Goal: Task Accomplishment & Management: Complete application form

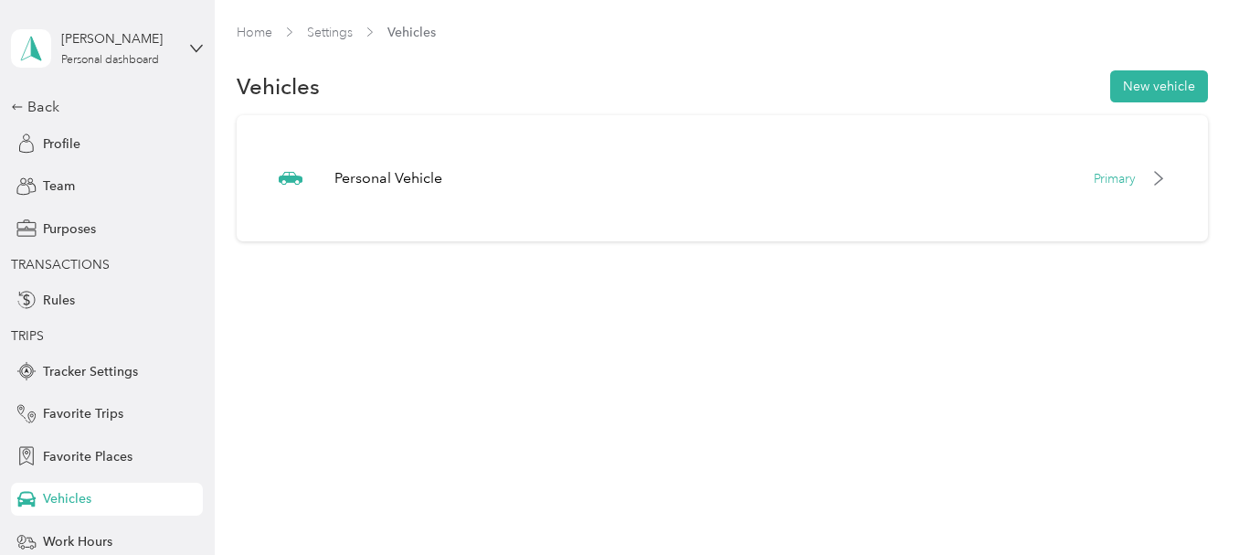
scroll to position [119, 0]
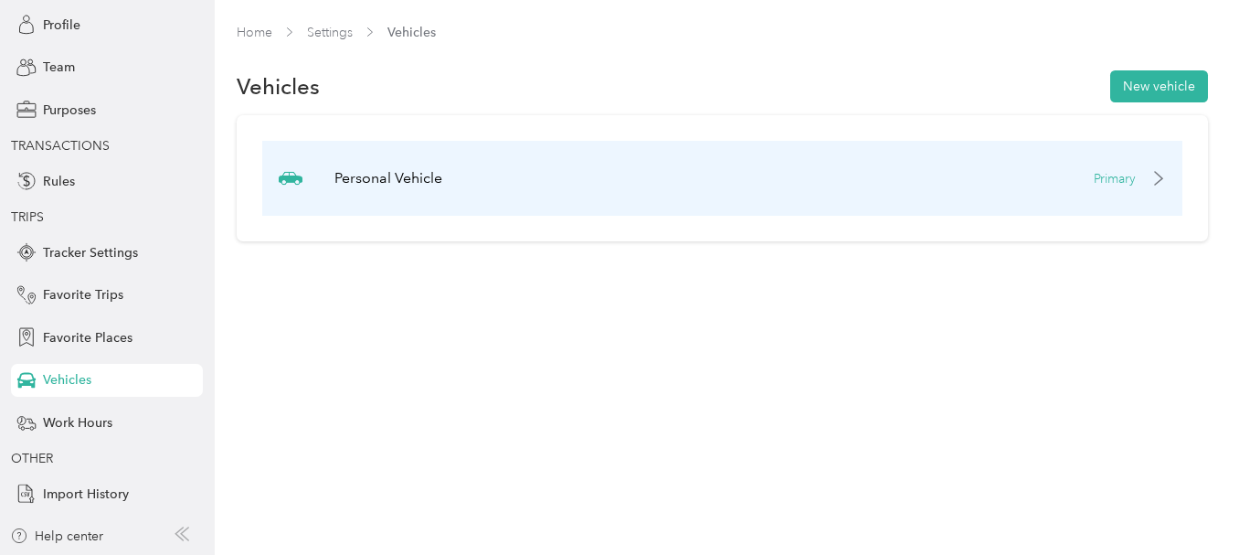
click at [1136, 185] on p "Primary" at bounding box center [1114, 178] width 42 height 19
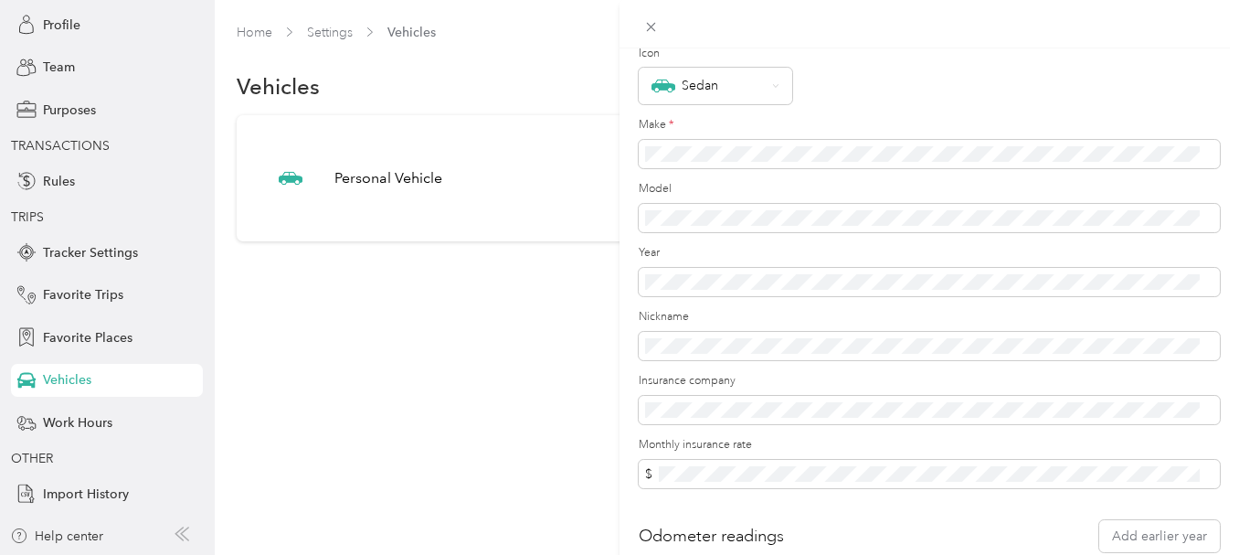
scroll to position [0, 0]
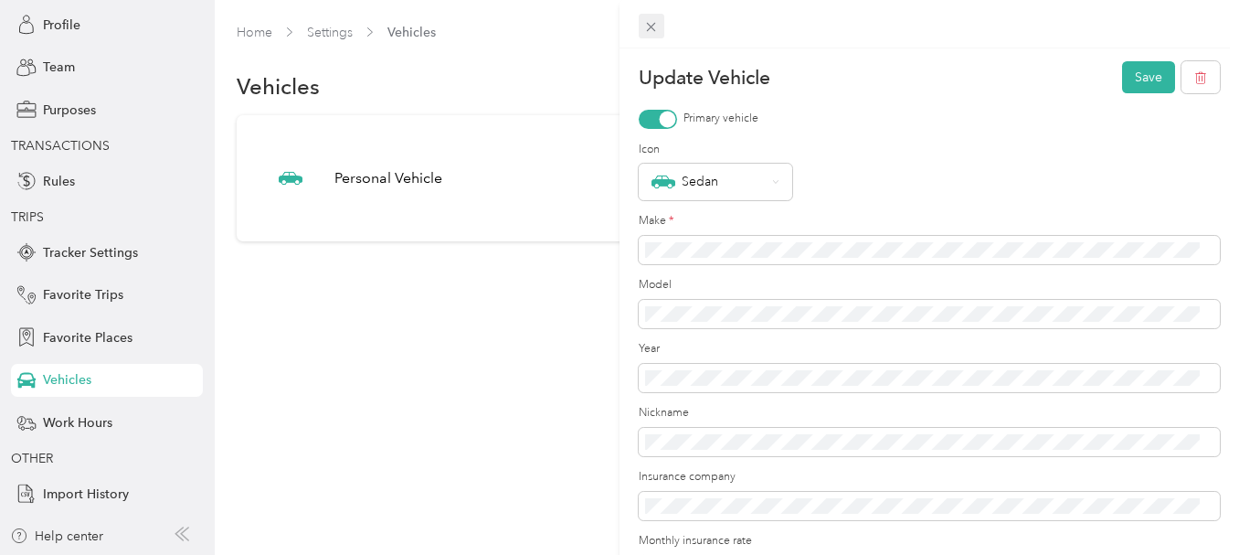
click at [650, 26] on icon at bounding box center [651, 27] width 9 height 9
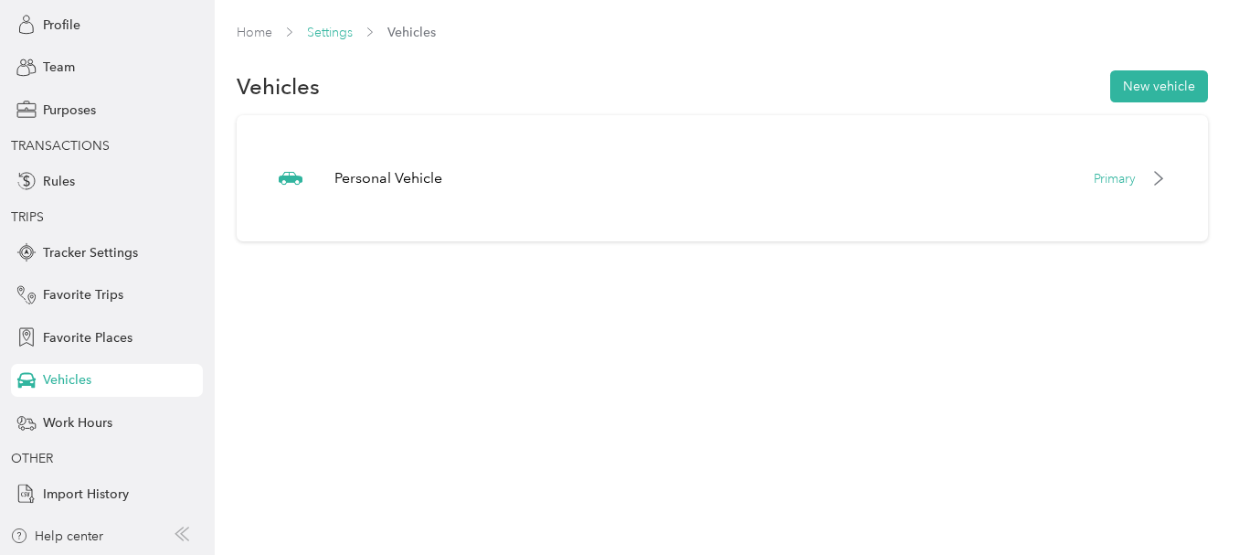
click at [333, 32] on link "Settings" at bounding box center [330, 33] width 46 height 16
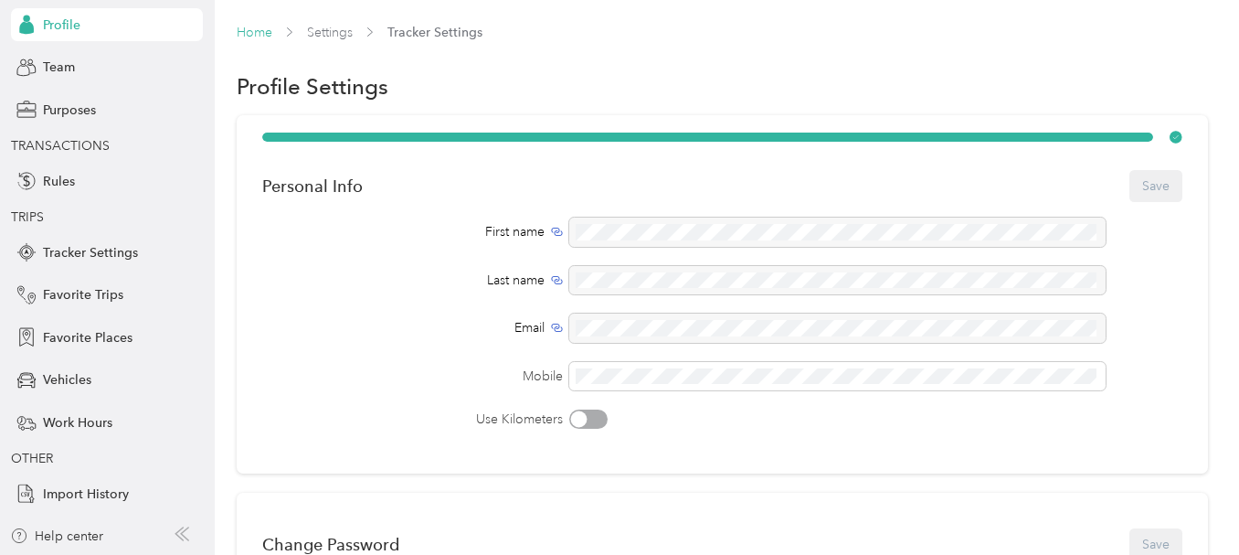
click at [252, 35] on link "Home" at bounding box center [255, 33] width 36 height 16
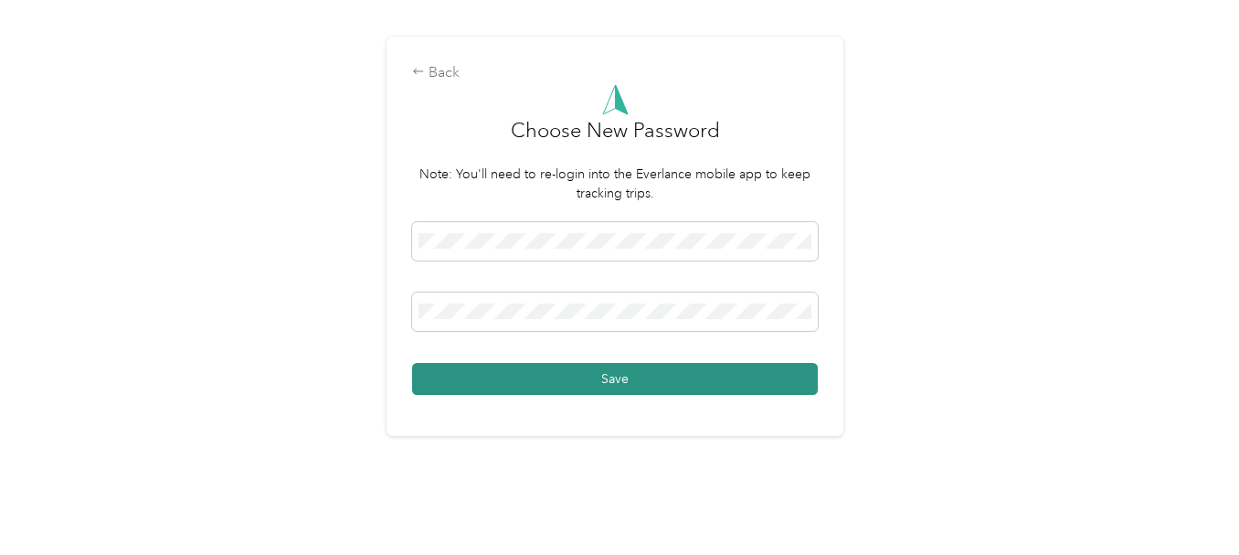
click at [612, 375] on button "Save" at bounding box center [615, 379] width 406 height 32
click at [655, 374] on button "Save" at bounding box center [615, 379] width 406 height 32
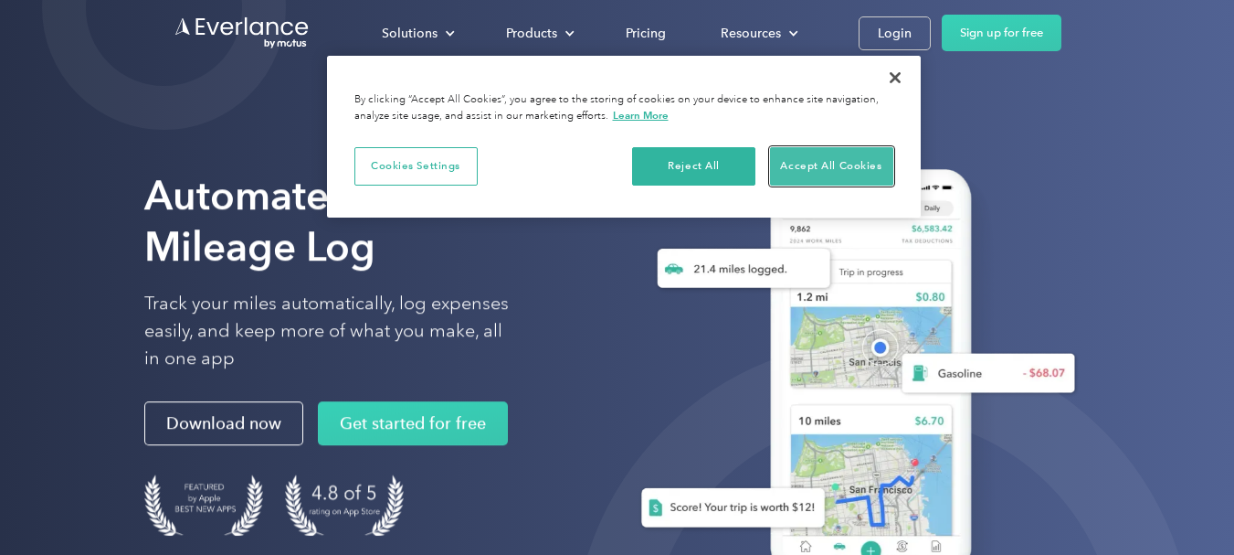
click at [824, 172] on button "Accept All Cookies" at bounding box center [831, 166] width 123 height 38
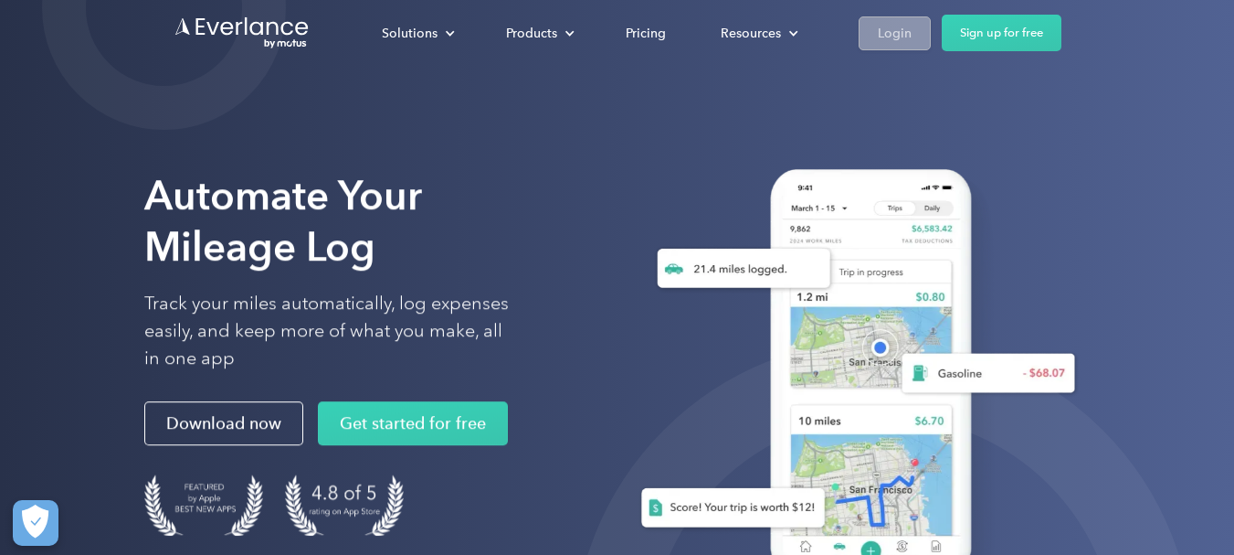
click at [893, 35] on div "Login" at bounding box center [895, 33] width 34 height 23
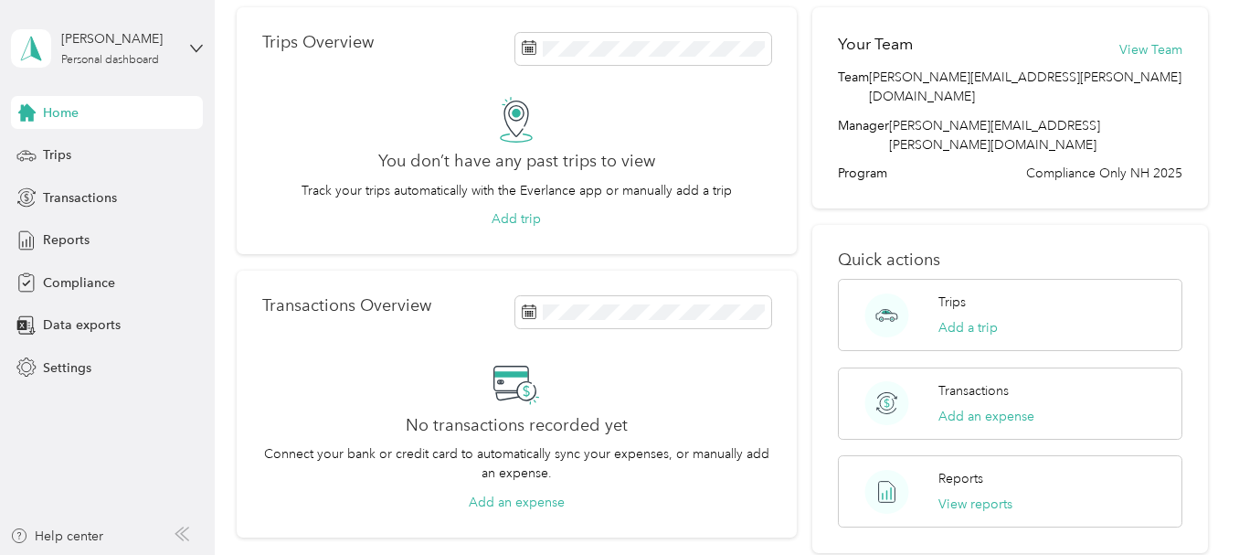
scroll to position [113, 0]
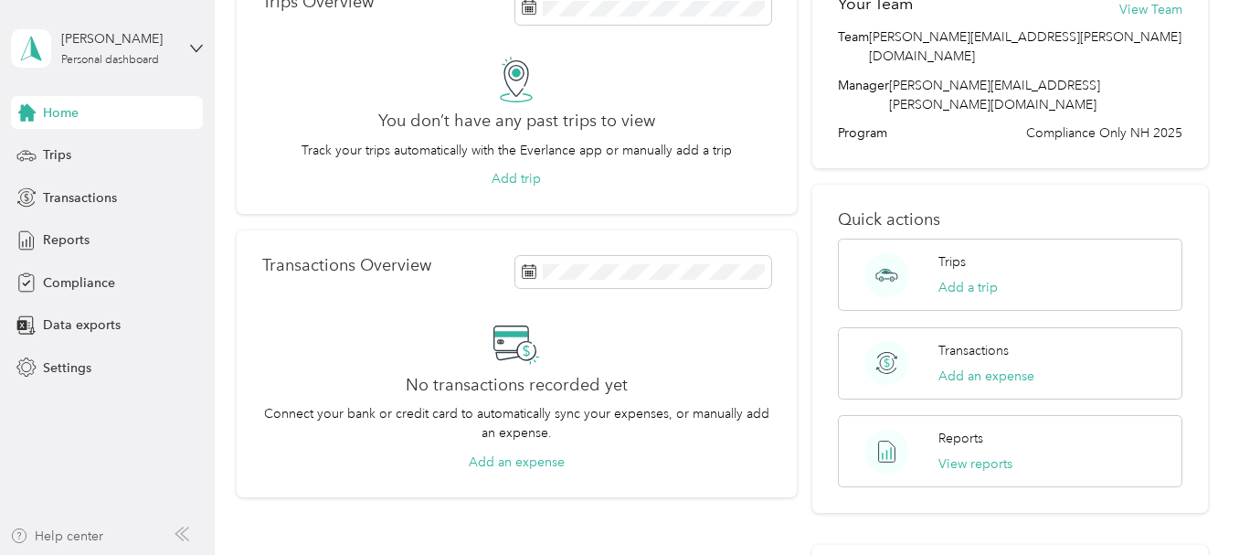
click at [49, 538] on div "Help center" at bounding box center [56, 535] width 93 height 19
click at [66, 284] on span "Compliance" at bounding box center [79, 282] width 72 height 19
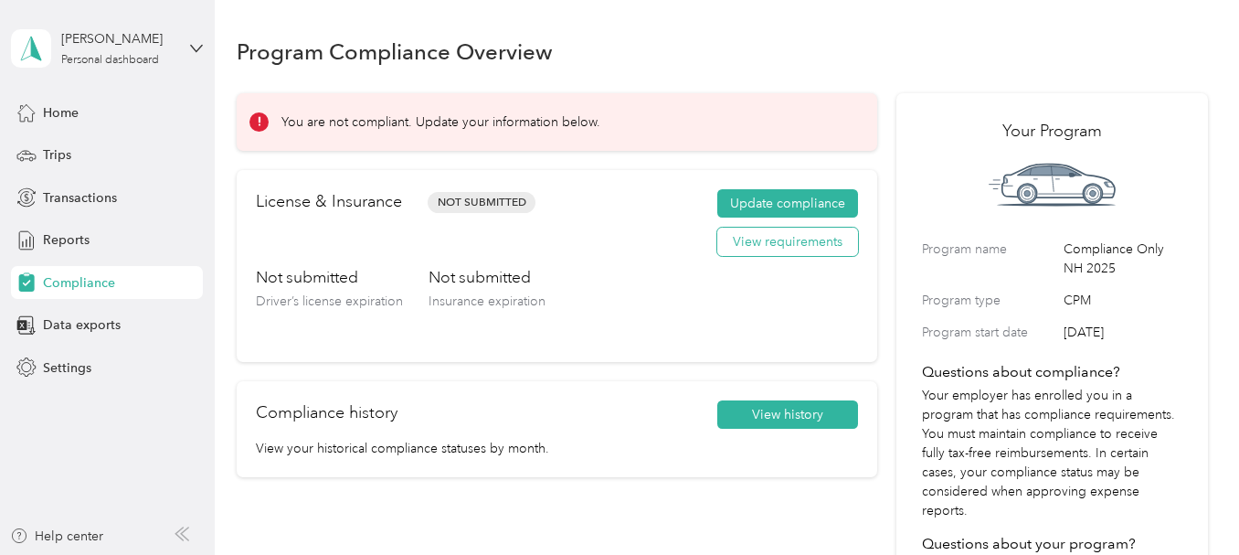
click at [776, 245] on button "View requirements" at bounding box center [787, 241] width 141 height 29
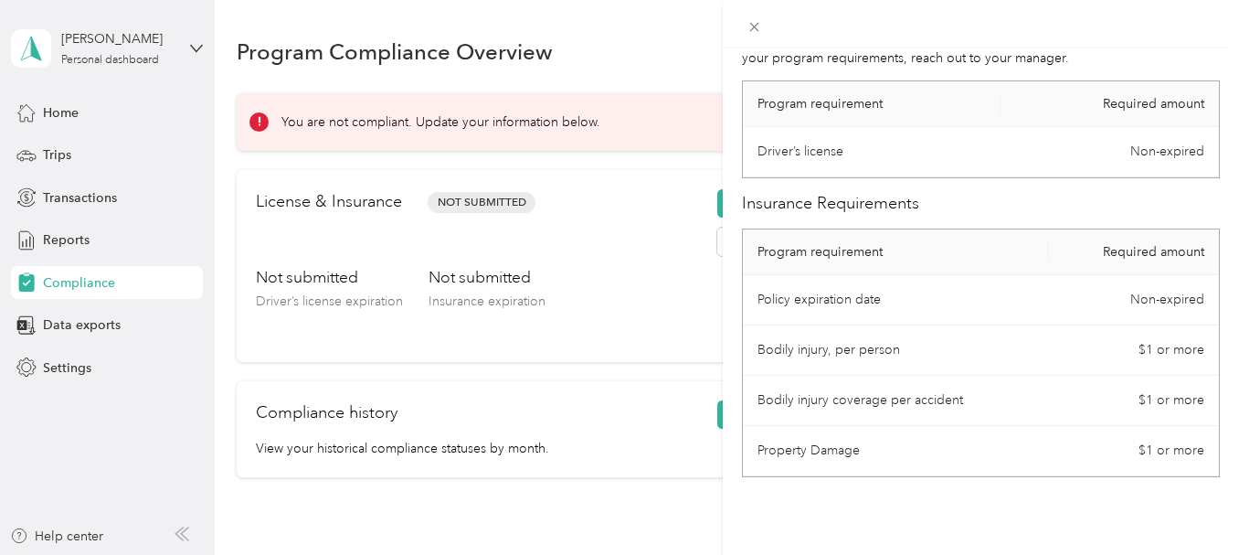
scroll to position [98, 0]
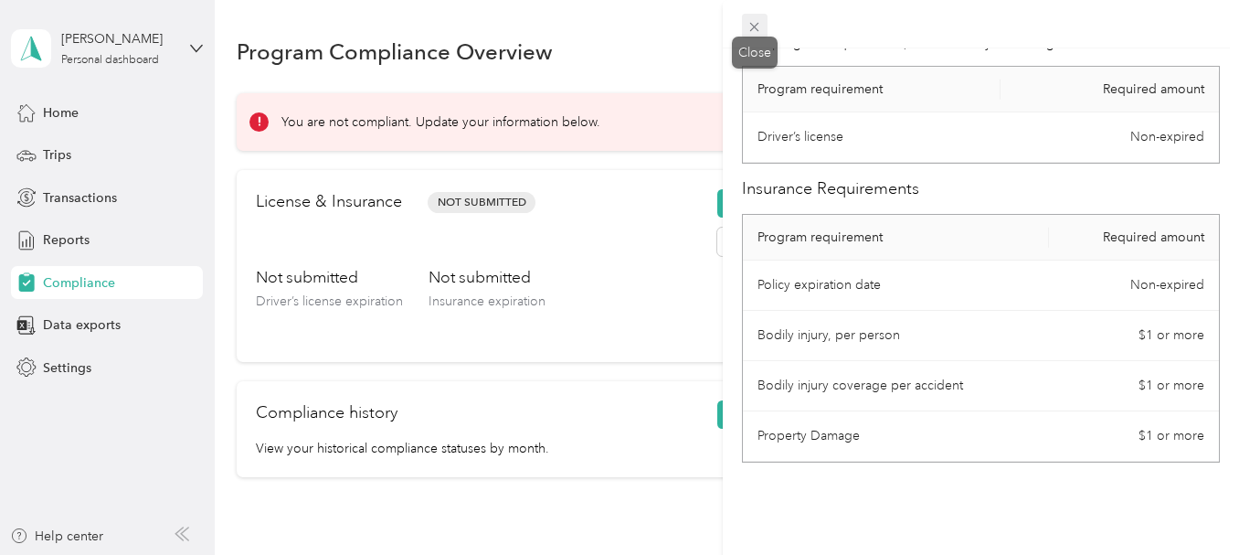
click at [755, 23] on icon at bounding box center [754, 27] width 16 height 16
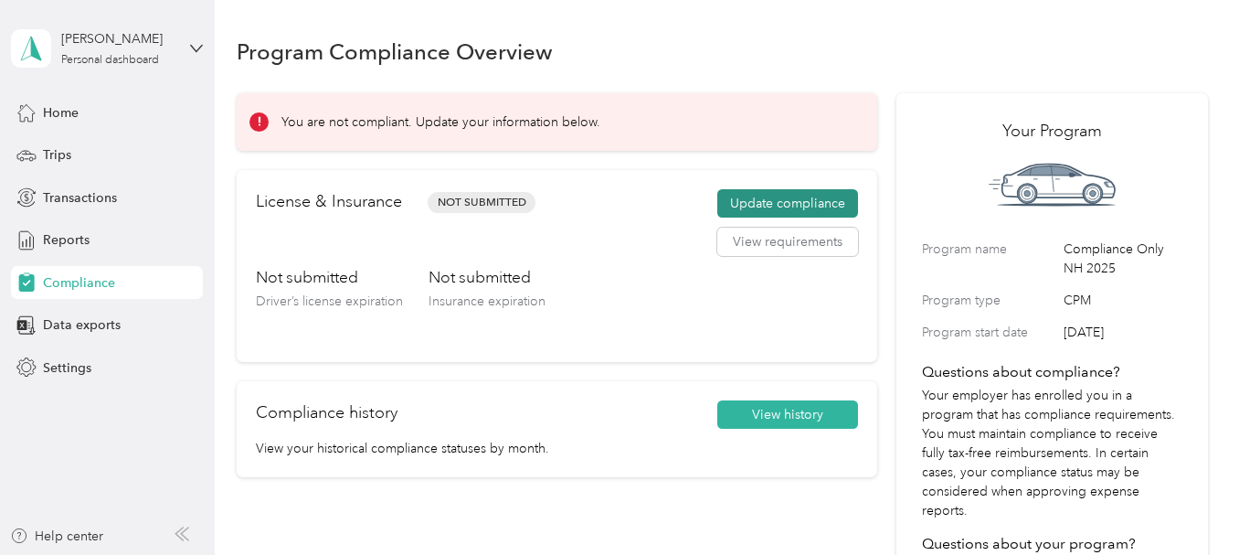
click at [798, 202] on button "Update compliance" at bounding box center [787, 203] width 141 height 29
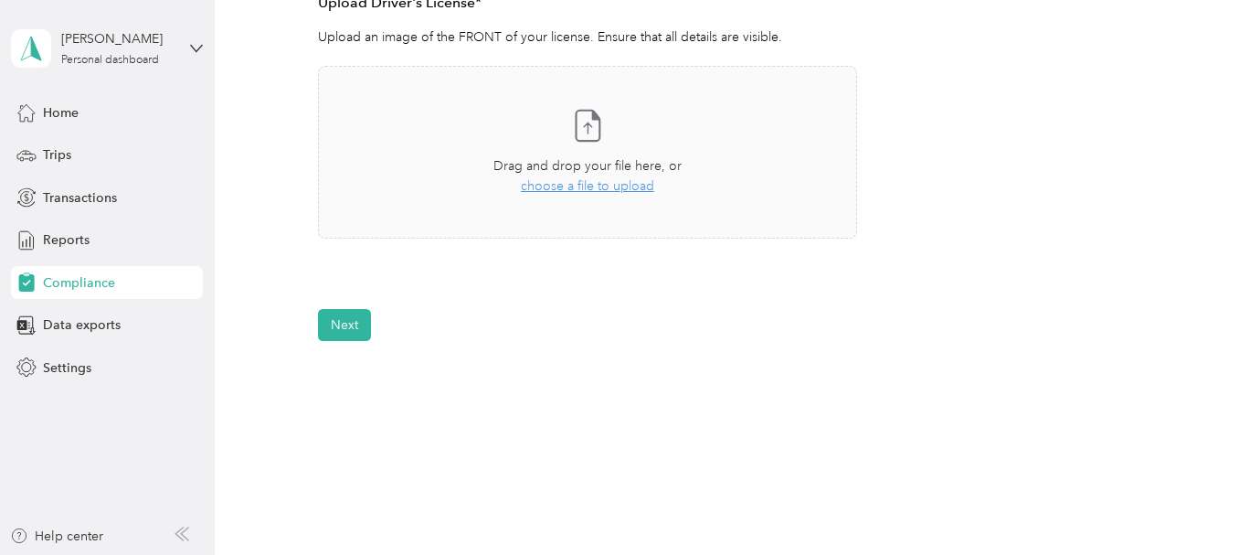
scroll to position [495, 0]
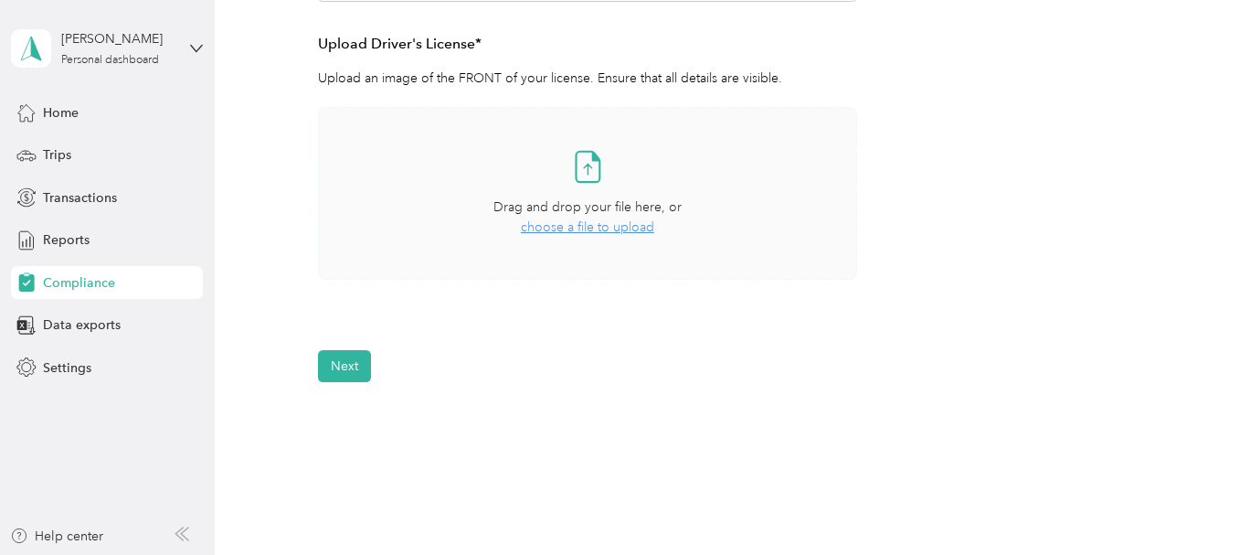
click at [579, 229] on span "choose a file to upload" at bounding box center [587, 227] width 133 height 16
click at [341, 423] on button "Next" at bounding box center [344, 420] width 53 height 32
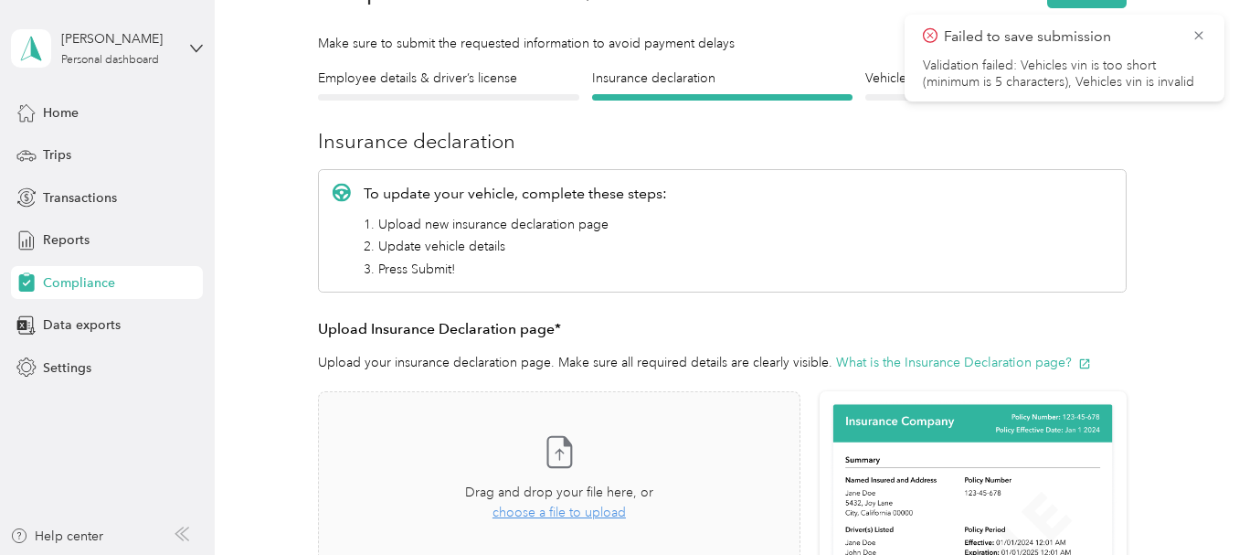
scroll to position [23, 0]
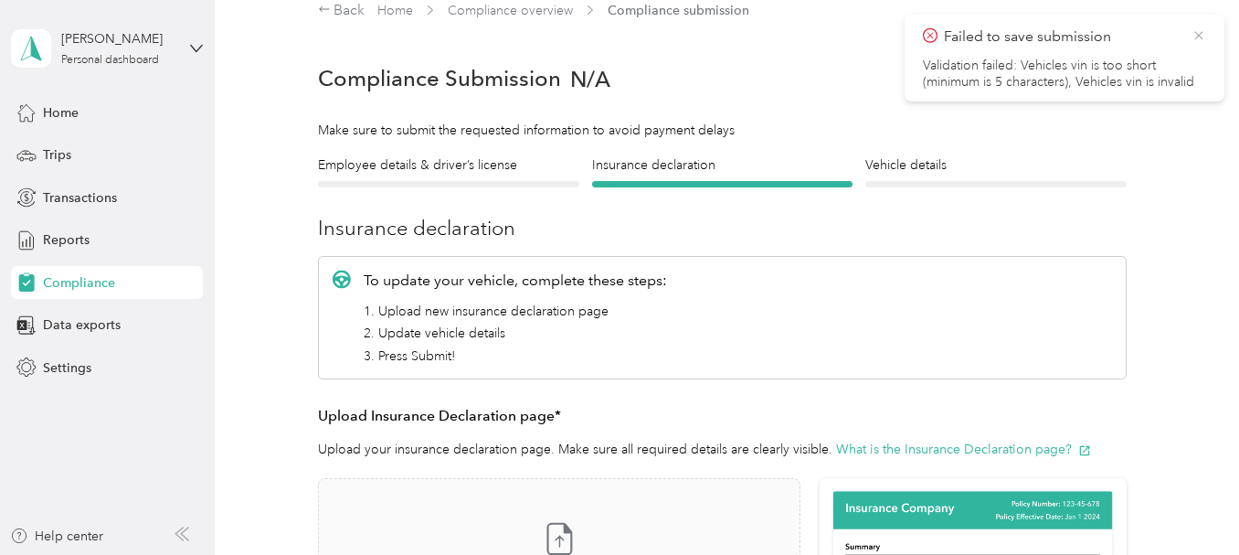
click at [1198, 37] on icon at bounding box center [1198, 35] width 8 height 8
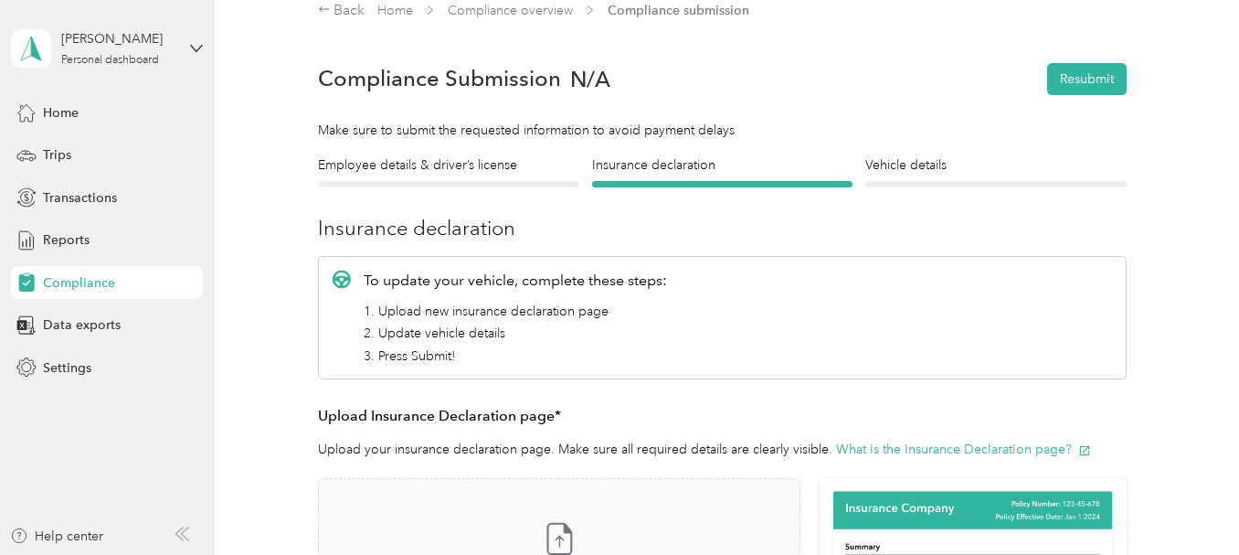
click at [438, 182] on div at bounding box center [448, 184] width 261 height 6
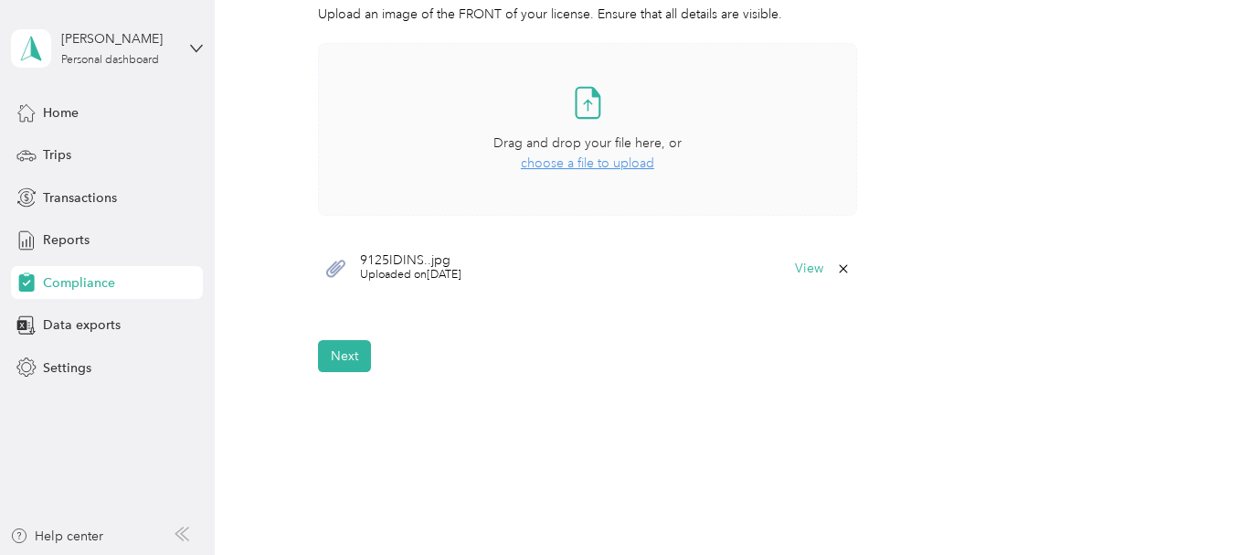
scroll to position [642, 0]
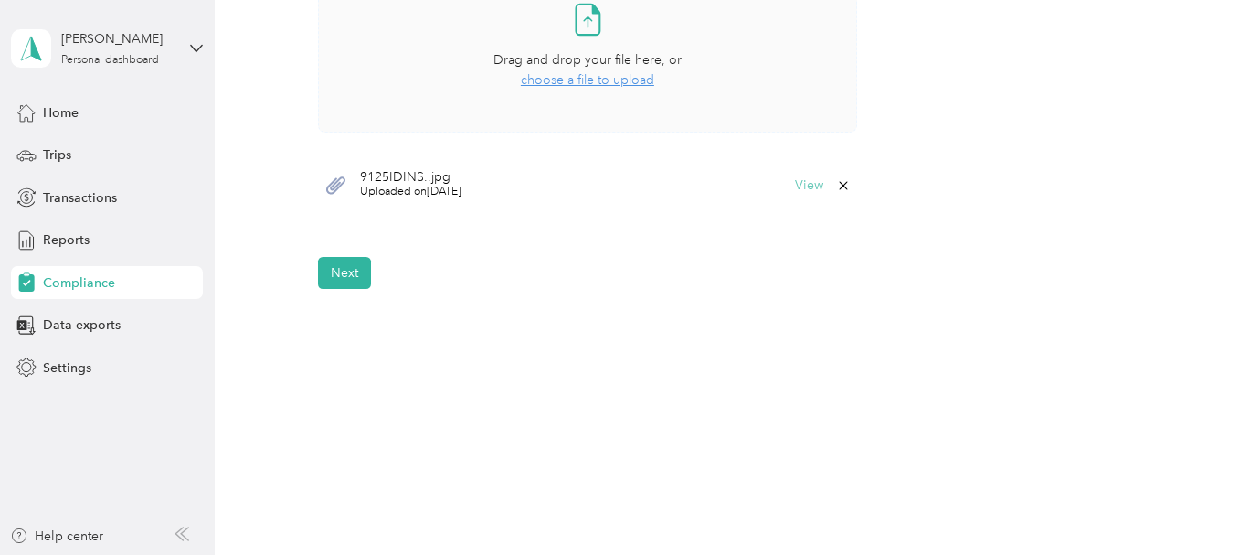
click at [810, 190] on button "View" at bounding box center [809, 185] width 28 height 13
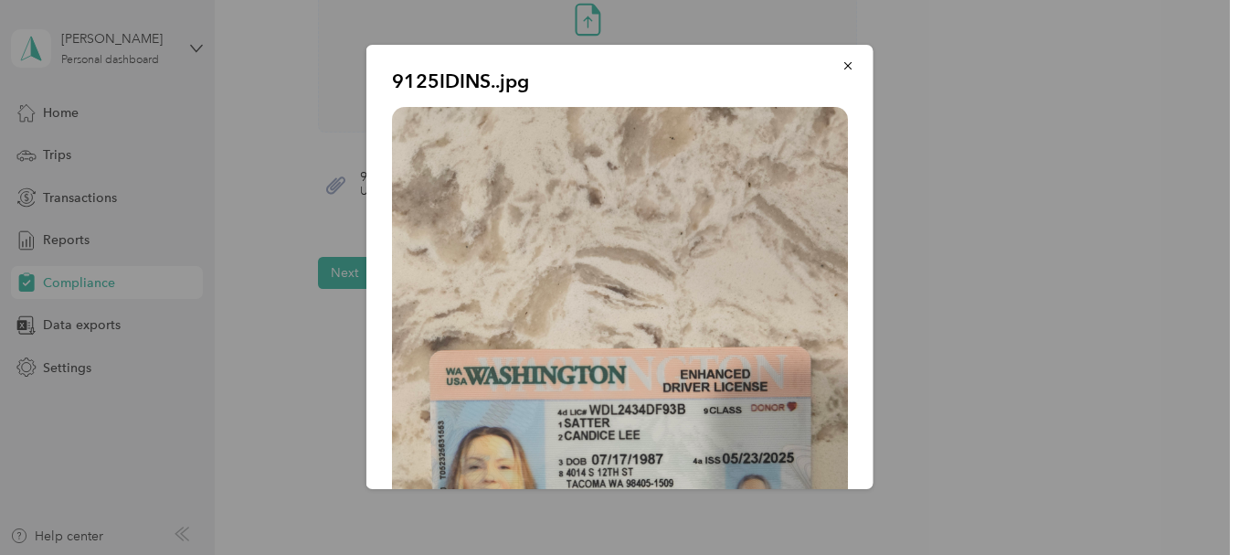
scroll to position [0, 0]
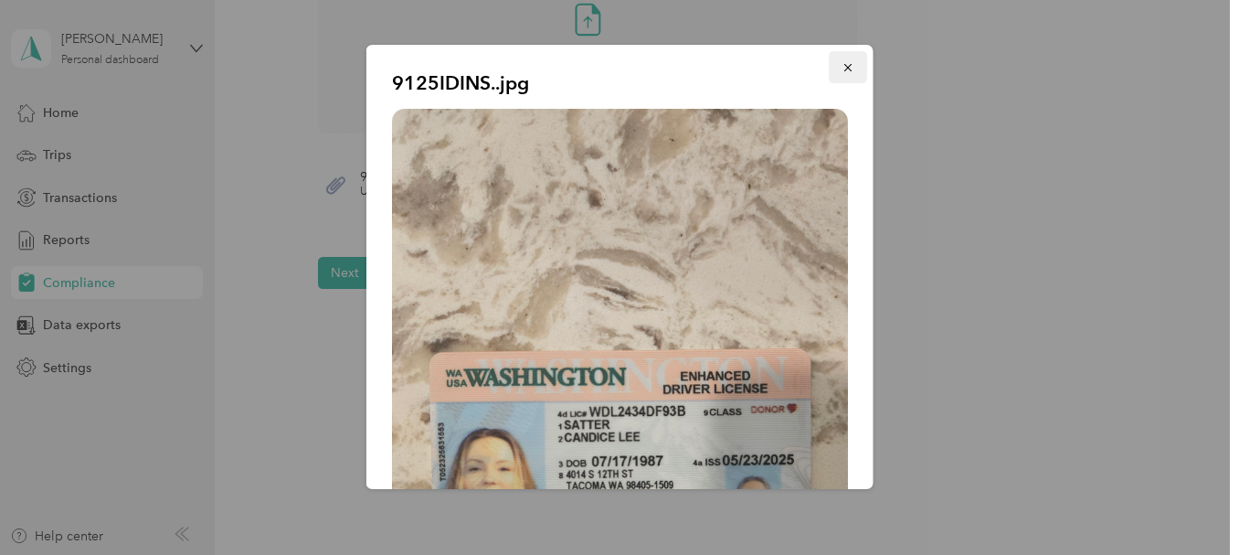
click at [835, 58] on button "button" at bounding box center [848, 67] width 38 height 32
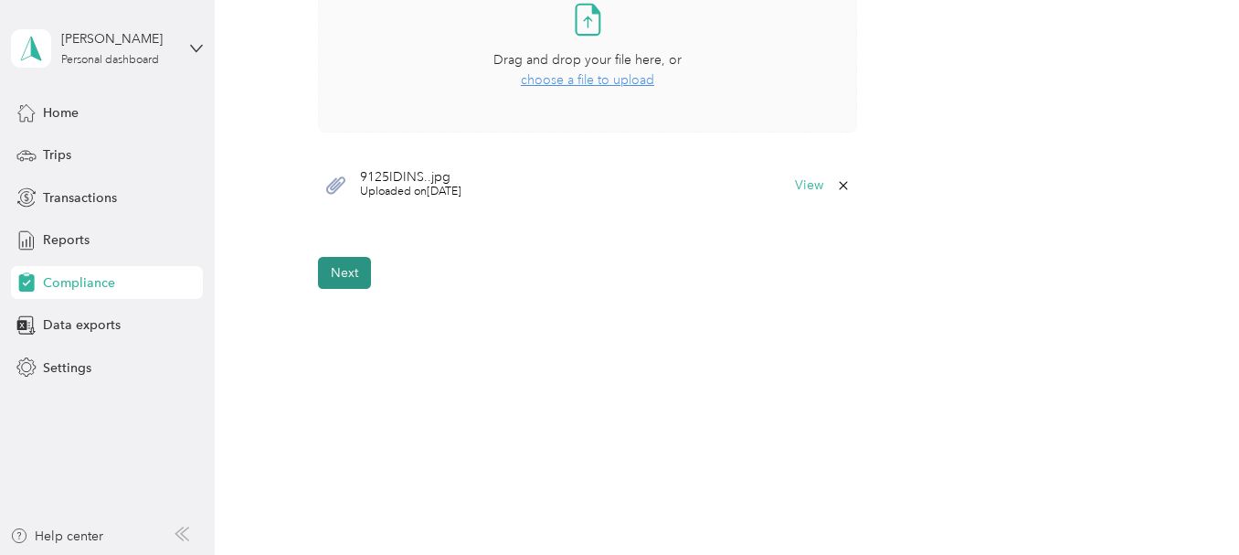
click at [341, 268] on button "Next" at bounding box center [344, 273] width 53 height 32
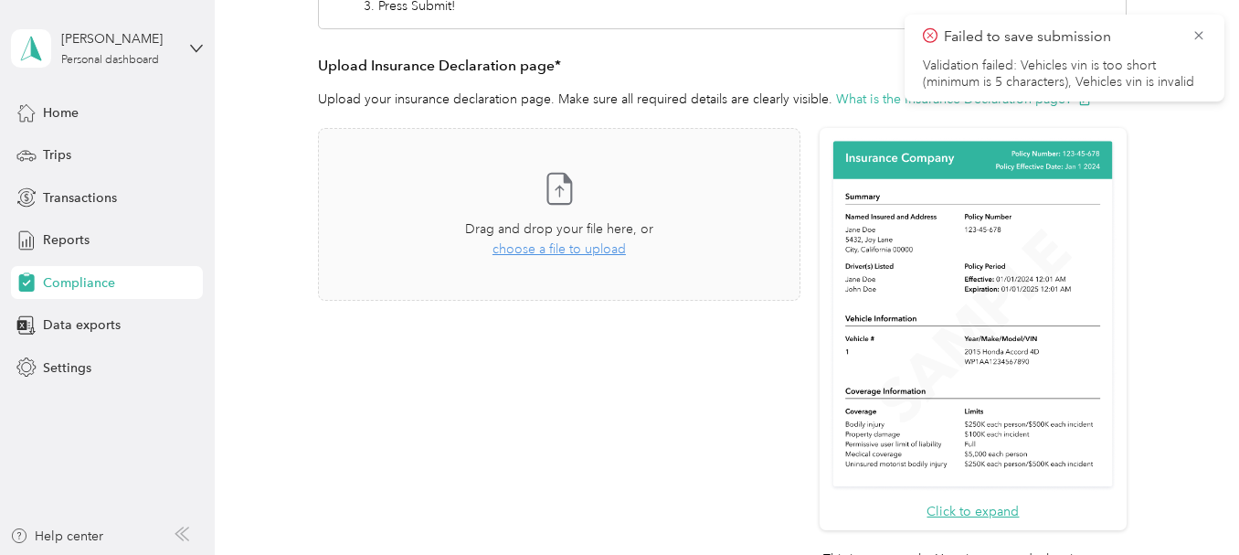
scroll to position [392, 0]
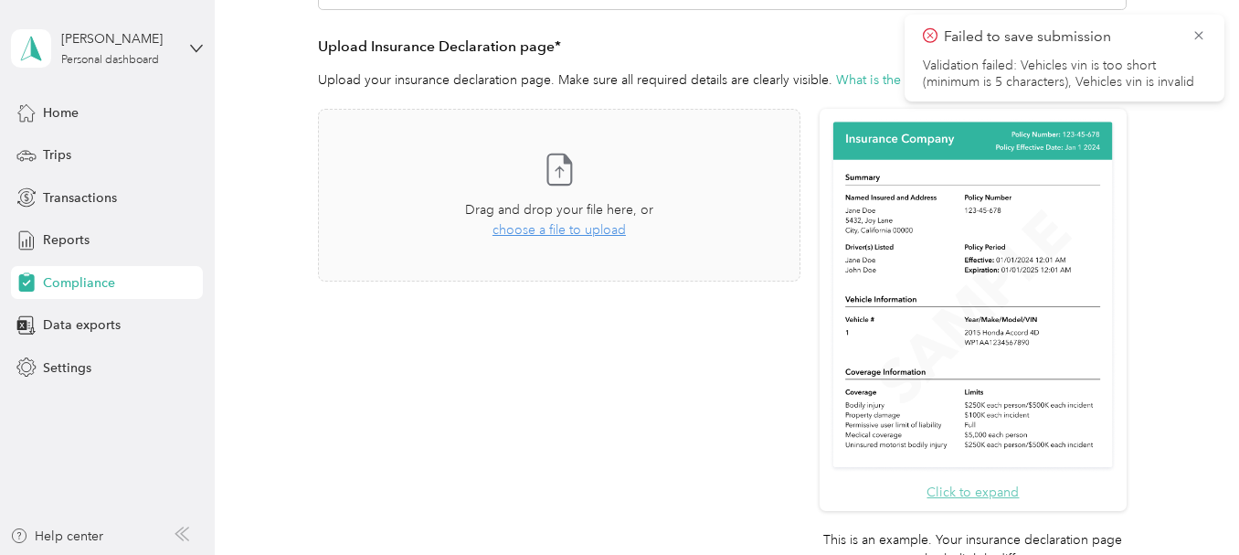
click at [987, 491] on button "Click to expand" at bounding box center [972, 491] width 92 height 19
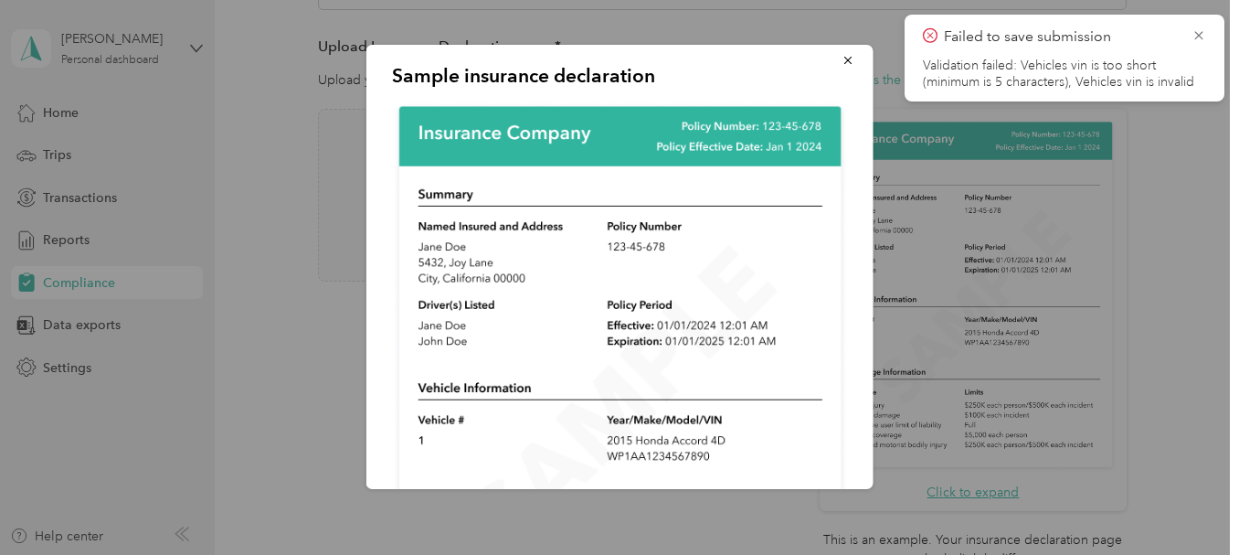
scroll to position [0, 0]
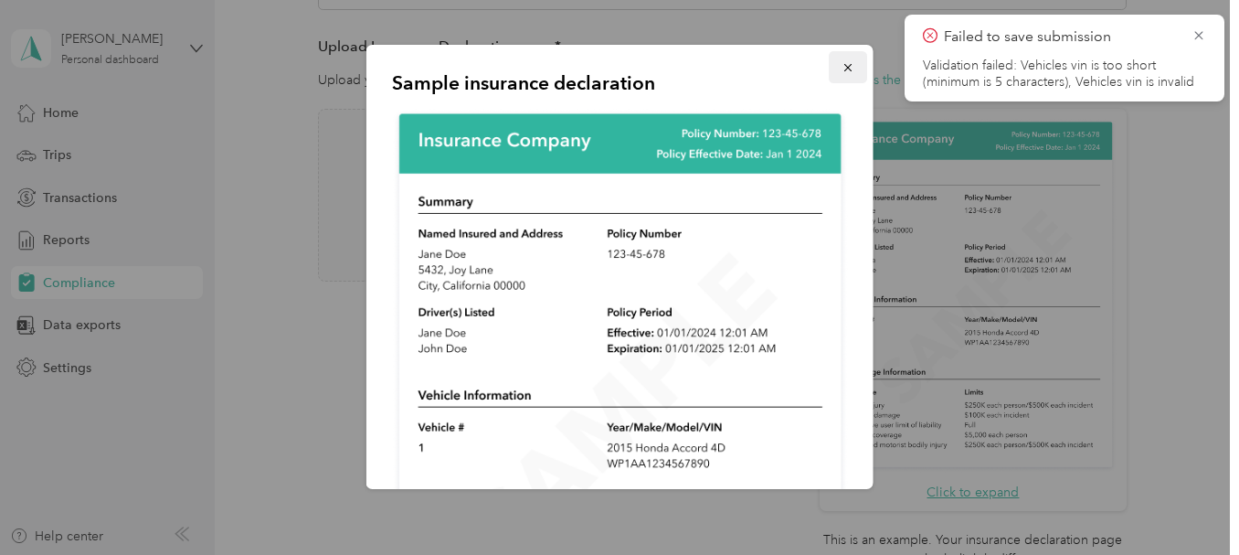
click at [841, 74] on icon "button" at bounding box center [847, 67] width 13 height 13
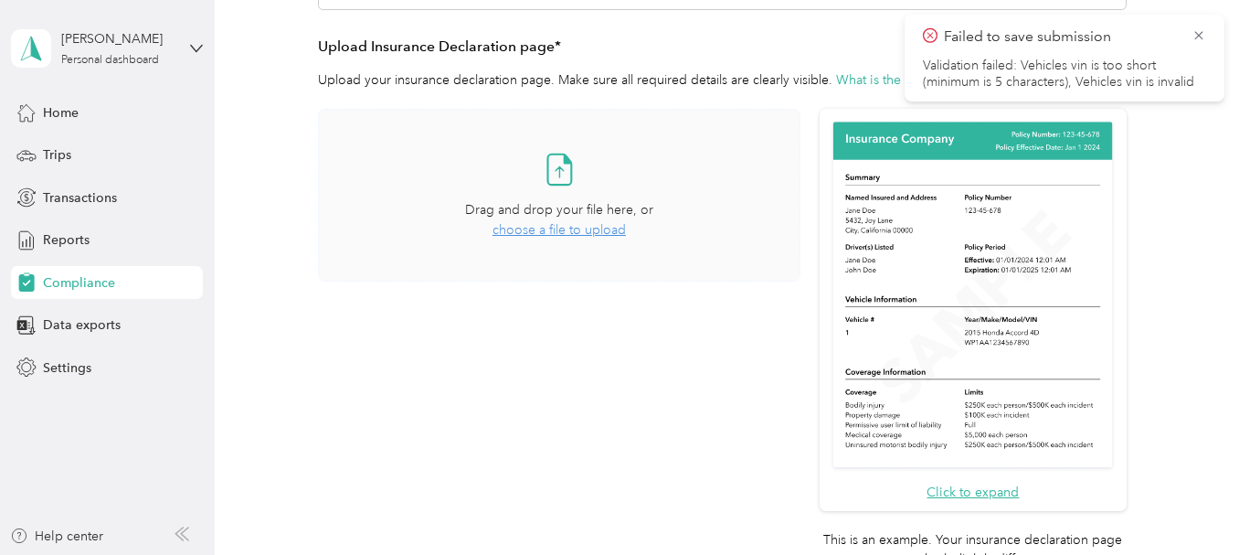
click at [565, 230] on span "choose a file to upload" at bounding box center [558, 230] width 133 height 16
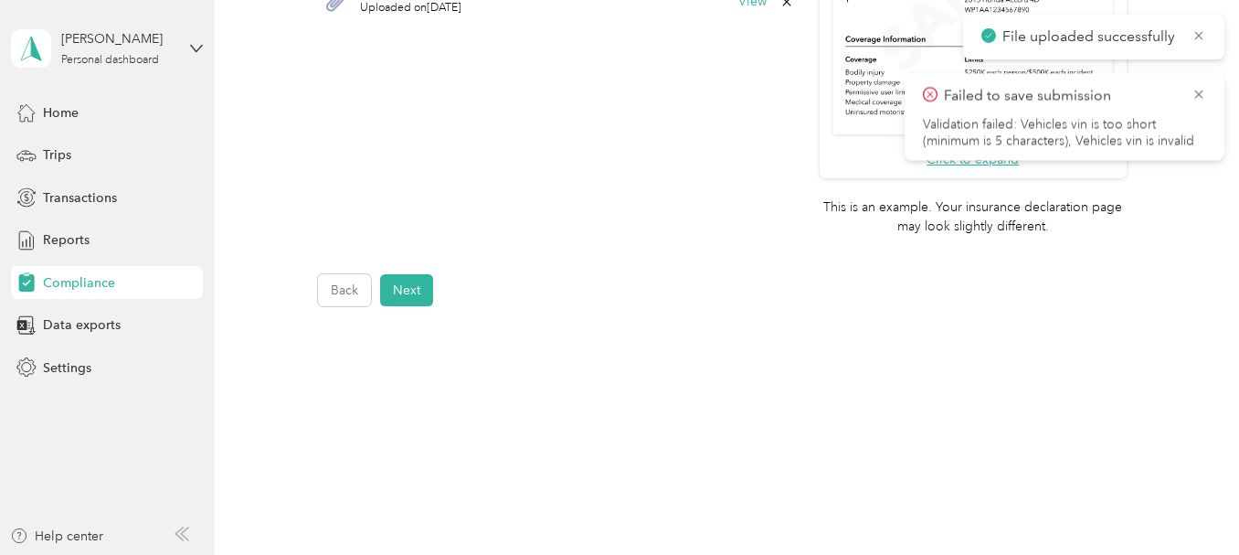
scroll to position [742, 0]
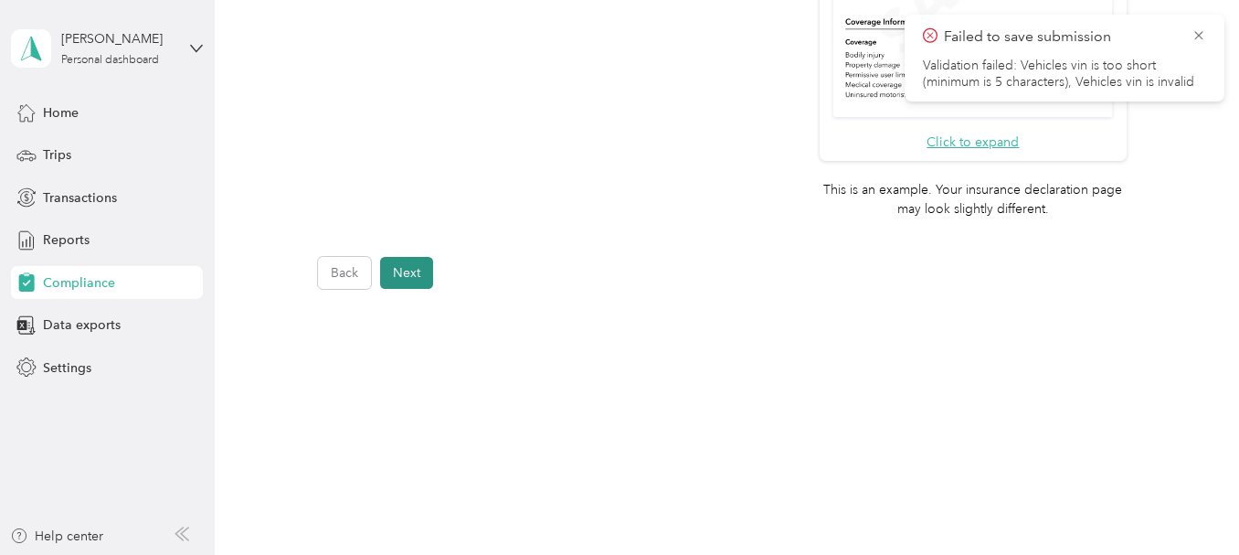
click at [407, 270] on button "Next" at bounding box center [406, 273] width 53 height 32
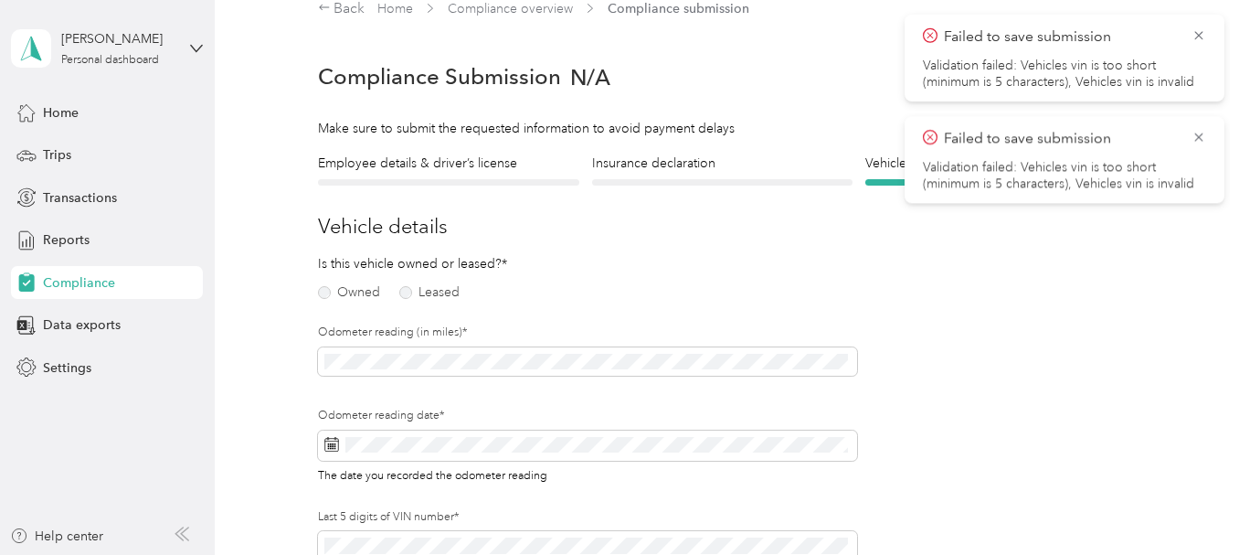
scroll to position [23, 0]
click at [339, 296] on label "Owned" at bounding box center [349, 294] width 62 height 13
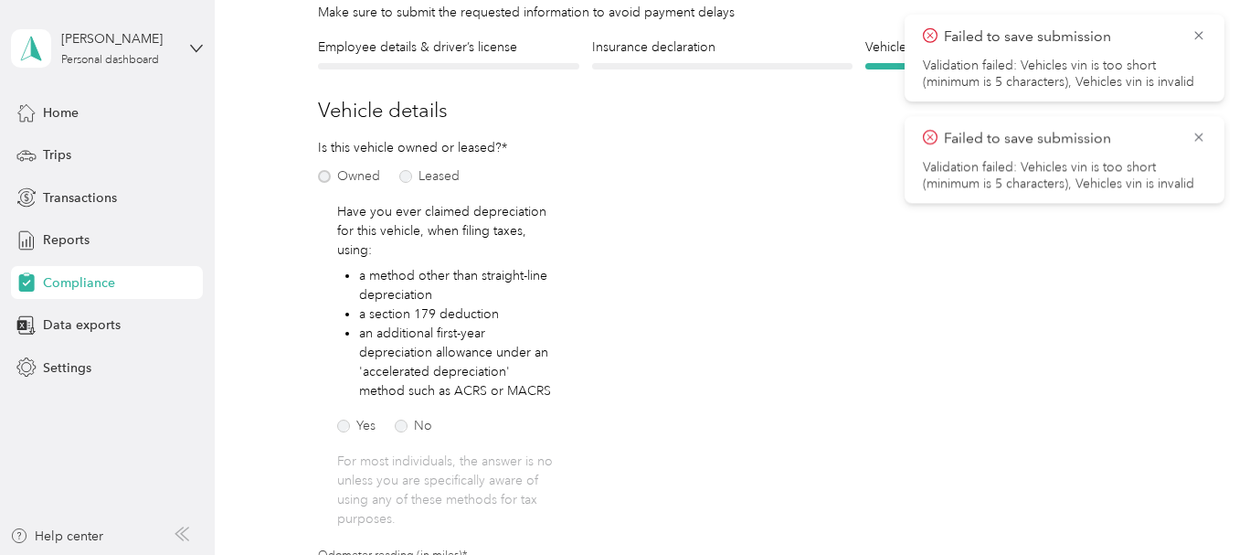
scroll to position [143, 0]
click at [402, 427] on label "No" at bounding box center [413, 423] width 37 height 13
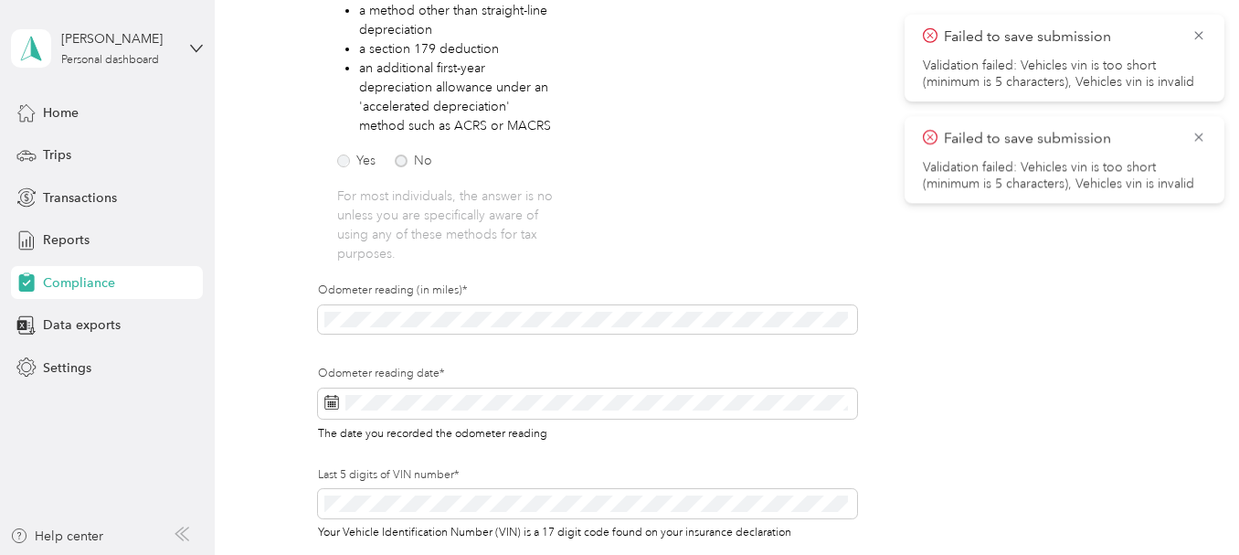
scroll to position [407, 0]
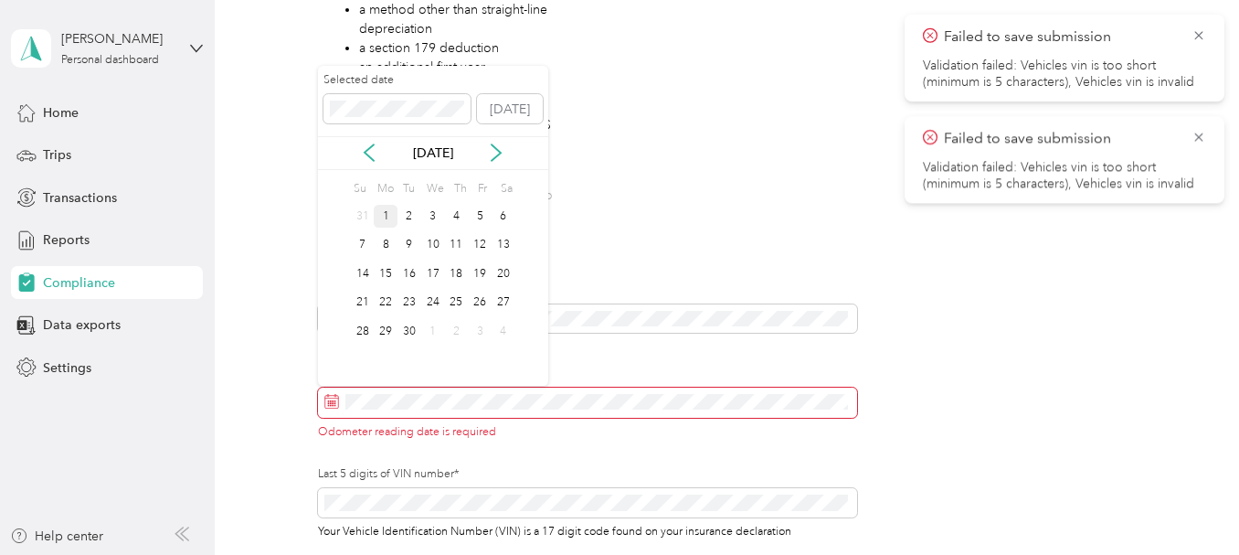
click at [382, 215] on div "1" at bounding box center [386, 216] width 24 height 23
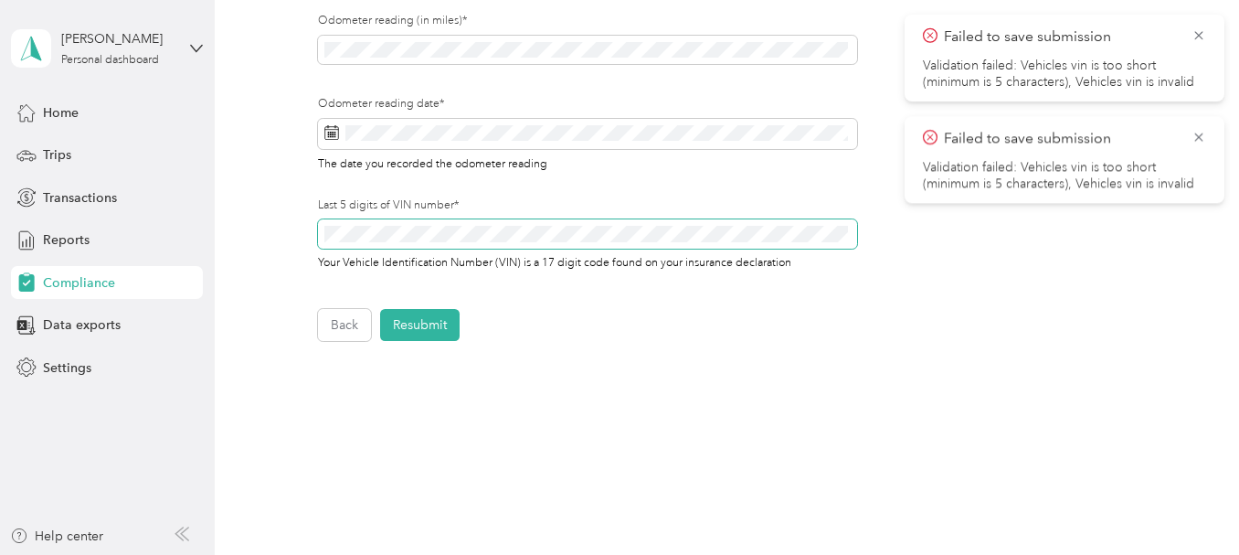
scroll to position [677, 0]
click at [430, 329] on button "Resubmit" at bounding box center [419, 323] width 79 height 32
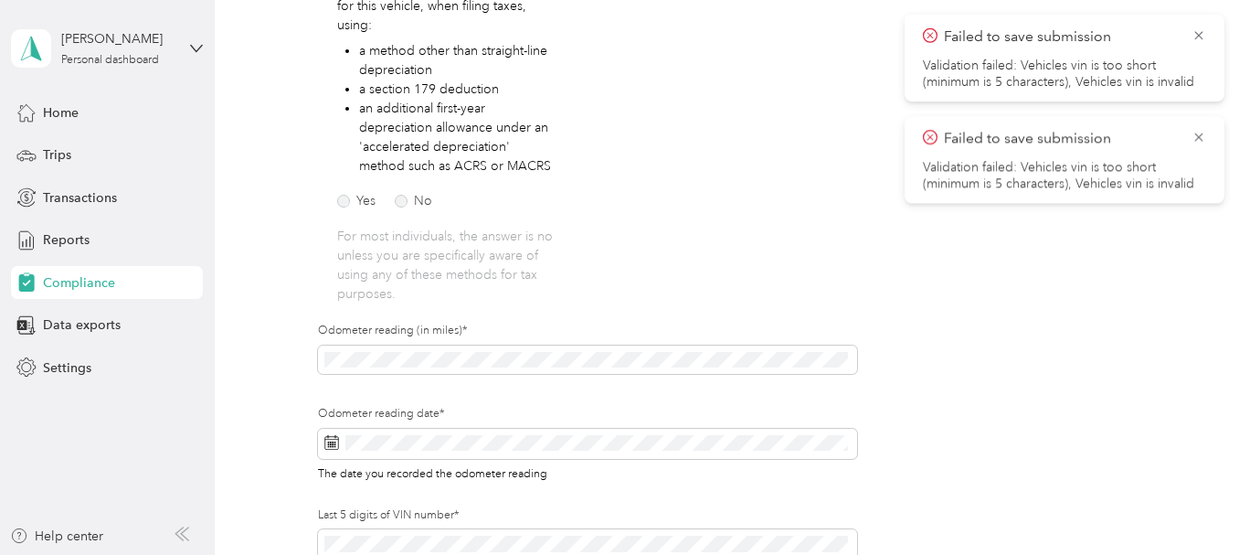
scroll to position [23, 0]
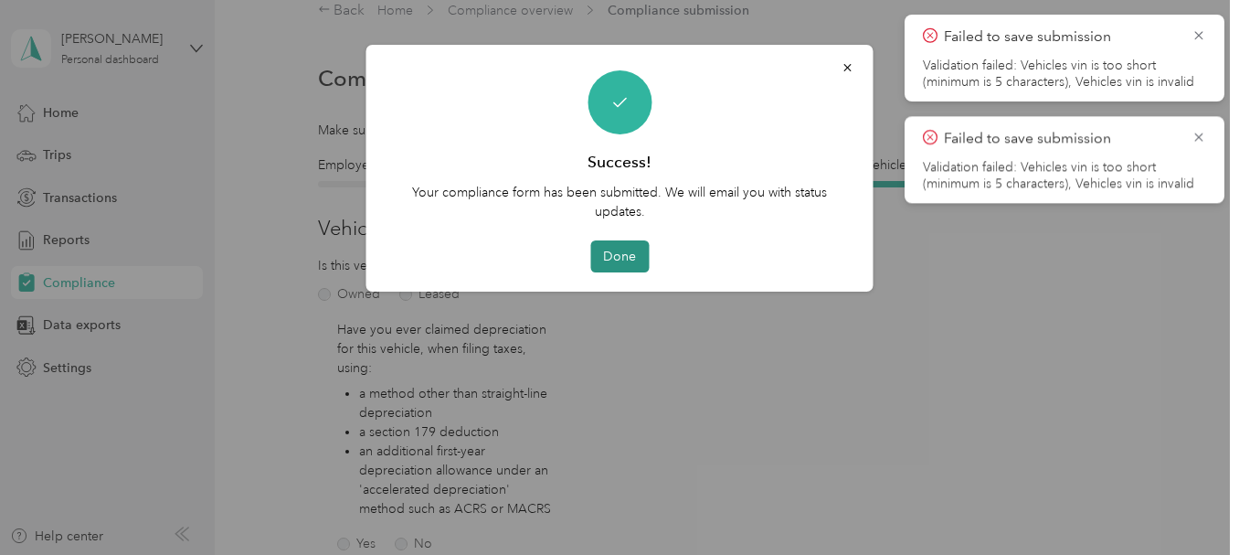
click at [609, 260] on button "Done" at bounding box center [619, 256] width 58 height 32
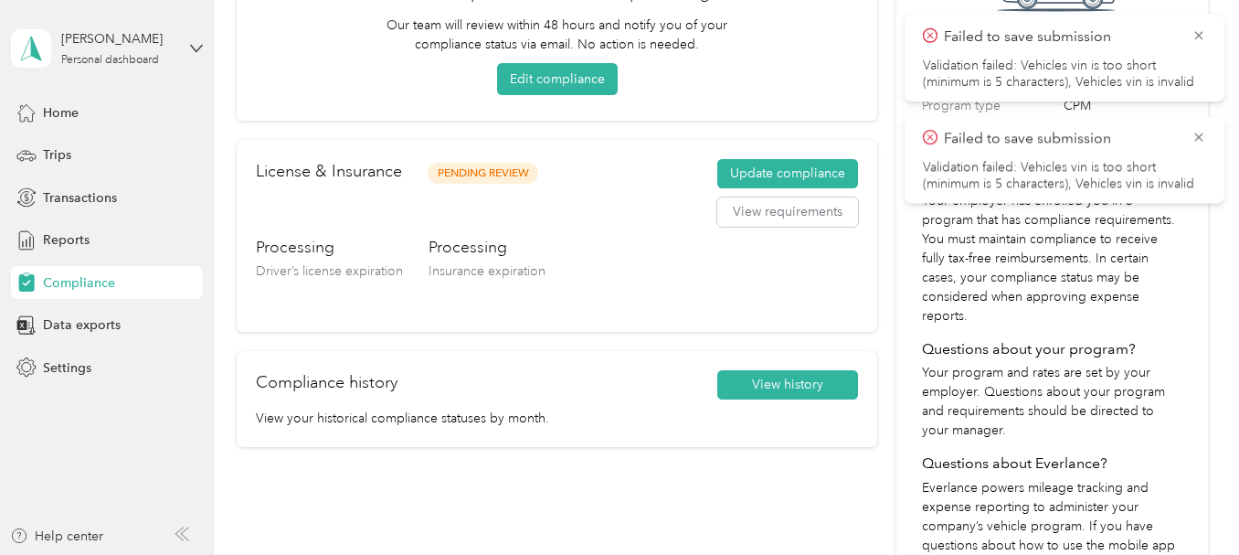
scroll to position [207, 0]
